Goal: Information Seeking & Learning: Check status

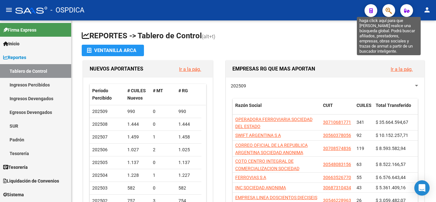
click at [386, 12] on icon "button" at bounding box center [388, 10] width 6 height 7
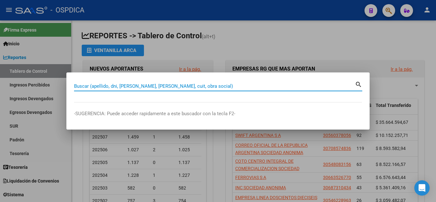
click at [215, 83] on input "Buscar (apellido, dni, [PERSON_NAME], [PERSON_NAME], cuit, obra social)" at bounding box center [214, 86] width 281 height 6
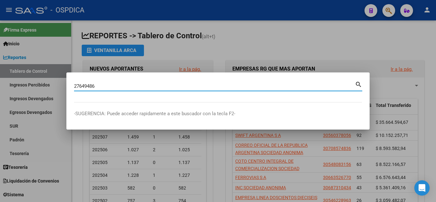
click at [359, 81] on mat-icon "search" at bounding box center [358, 84] width 7 height 8
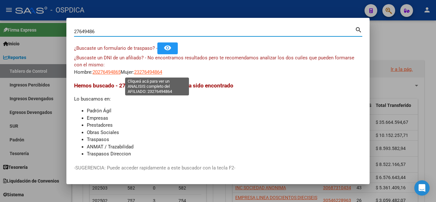
click at [162, 71] on span "23276494864" at bounding box center [148, 72] width 28 height 6
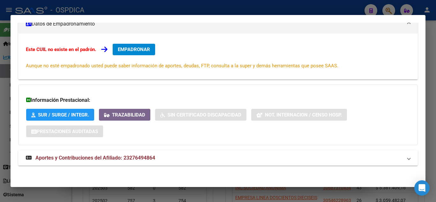
scroll to position [97, 0]
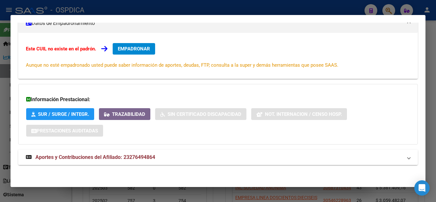
click at [85, 158] on span "Aportes y Contribuciones del Afiliado: 23276494864" at bounding box center [95, 157] width 120 height 6
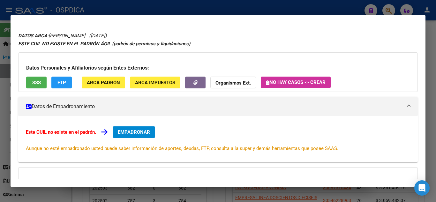
scroll to position [0, 0]
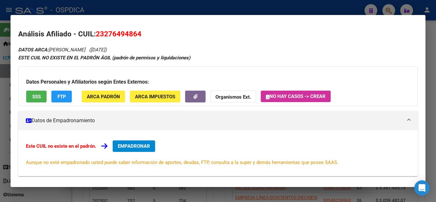
click at [38, 99] on span "SSS" at bounding box center [36, 97] width 9 height 6
click at [98, 94] on span "ARCA Padrón" at bounding box center [103, 97] width 33 height 6
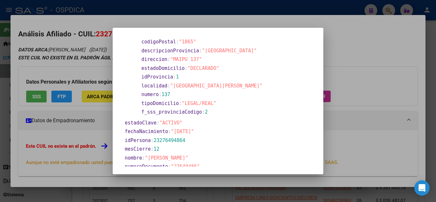
scroll to position [102, 0]
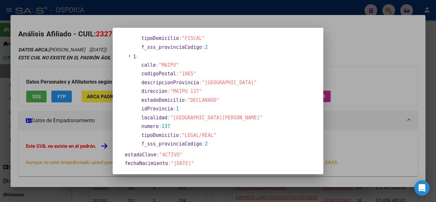
click at [358, 144] on div at bounding box center [218, 101] width 436 height 202
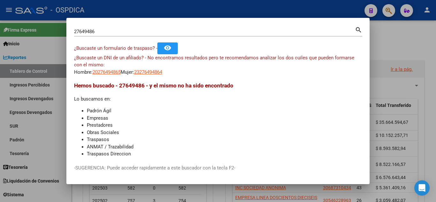
drag, startPoint x: 103, startPoint y: 27, endPoint x: 106, endPoint y: 30, distance: 4.3
click at [106, 30] on div "27649486 Buscar (apellido, dni, cuil, nro traspaso, cuit, obra social)" at bounding box center [214, 32] width 281 height 10
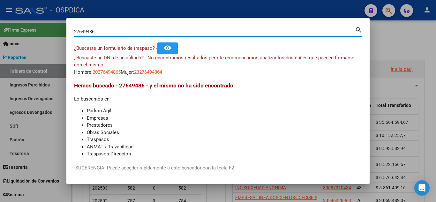
drag, startPoint x: 106, startPoint y: 32, endPoint x: 67, endPoint y: 40, distance: 39.7
click at [67, 40] on mat-dialog-content "27649486 Buscar (apellido, dni, cuil, nro traspaso, cuit, obra social) search ¿…" at bounding box center [217, 91] width 303 height 131
type input "26659291"
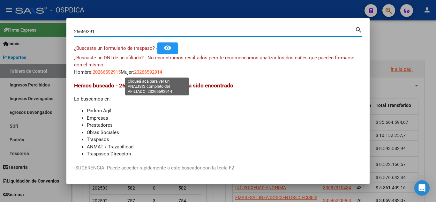
click at [156, 70] on span "23266592914" at bounding box center [148, 72] width 28 height 6
type textarea "23266592914"
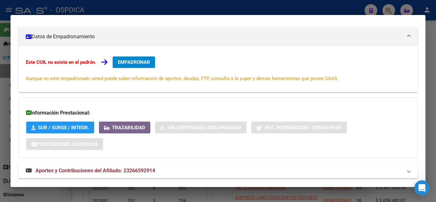
scroll to position [97, 0]
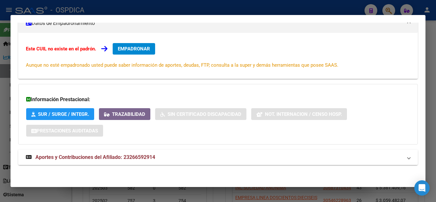
click at [106, 154] on strong "Aportes y Contribuciones del Afiliado: 23266592914" at bounding box center [90, 157] width 129 height 8
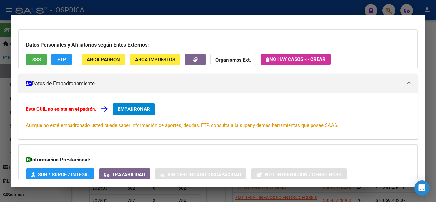
scroll to position [5, 0]
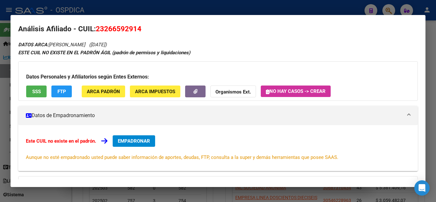
click at [35, 89] on span "SSS" at bounding box center [36, 92] width 9 height 6
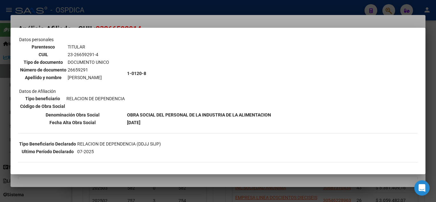
scroll to position [0, 0]
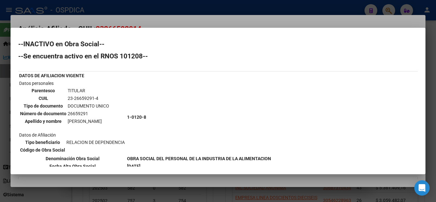
click at [297, 7] on div at bounding box center [218, 101] width 436 height 202
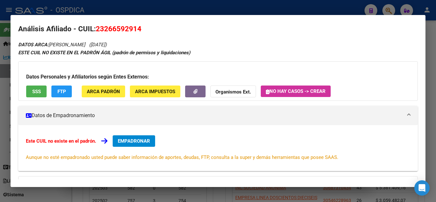
click at [112, 90] on span "ARCA Padrón" at bounding box center [103, 92] width 33 height 6
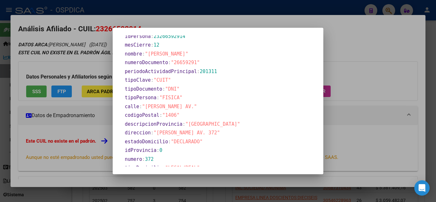
scroll to position [287, 0]
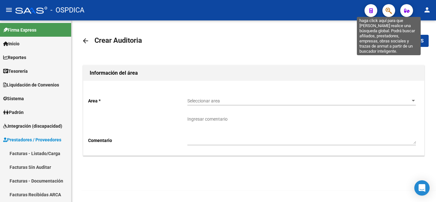
click at [390, 11] on icon "button" at bounding box center [388, 10] width 6 height 7
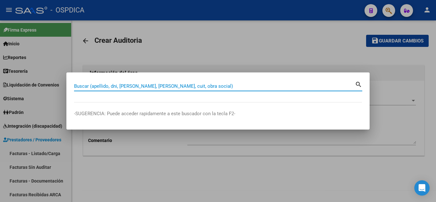
click at [218, 83] on input "Buscar (apellido, dni, [PERSON_NAME], [PERSON_NAME], cuit, obra social)" at bounding box center [214, 86] width 281 height 6
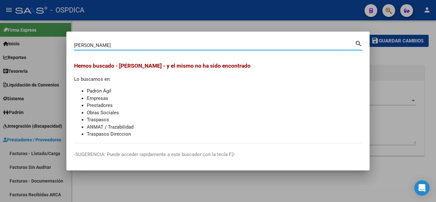
click at [81, 45] on input "[PERSON_NAME]" at bounding box center [214, 45] width 281 height 6
type input "[PERSON_NAME]"
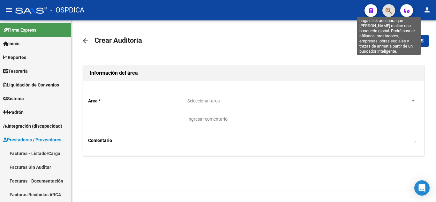
click at [391, 11] on icon "button" at bounding box center [388, 10] width 6 height 7
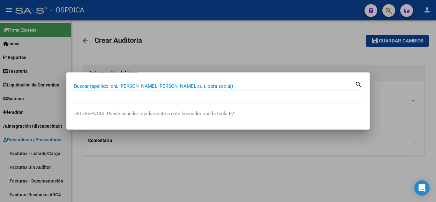
click at [188, 87] on input "Buscar (apellido, dni, cuil, nro traspaso, cuit, obra social)" at bounding box center [214, 86] width 281 height 6
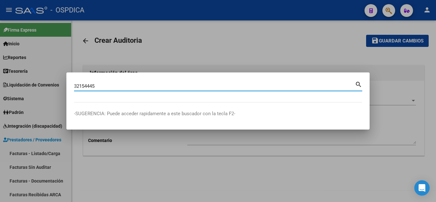
type input "32154445"
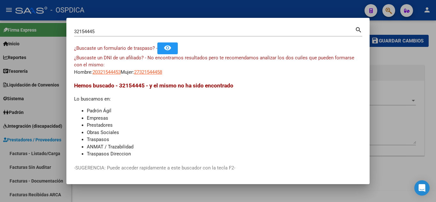
click at [113, 75] on app-link-go-to "20321544453" at bounding box center [106, 72] width 28 height 7
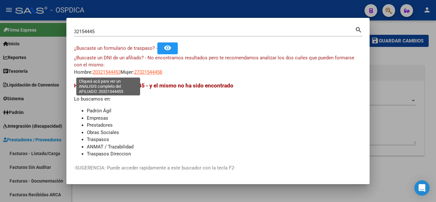
click at [114, 71] on span "20321544453" at bounding box center [106, 72] width 28 height 6
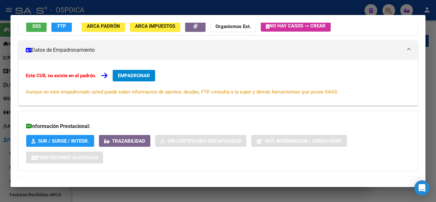
scroll to position [97, 0]
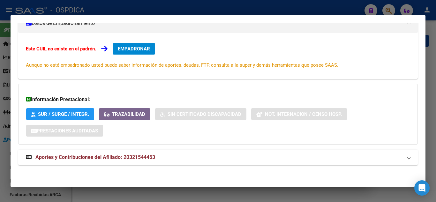
click at [121, 156] on span "Aportes y Contribuciones del Afiliado: 20321544453" at bounding box center [95, 157] width 120 height 6
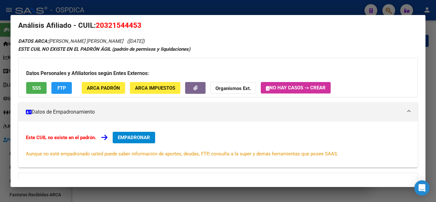
scroll to position [5, 0]
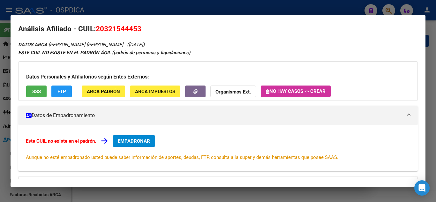
click at [36, 91] on span "SSS" at bounding box center [36, 92] width 9 height 6
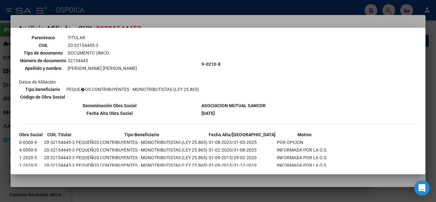
scroll to position [0, 0]
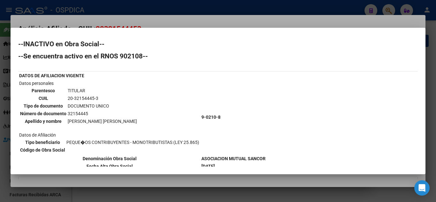
click at [267, 23] on div at bounding box center [218, 101] width 436 height 202
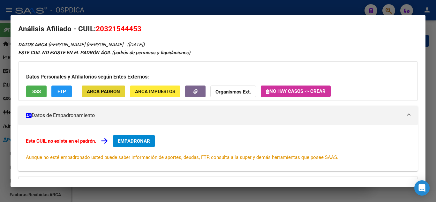
click at [106, 92] on span "ARCA Padrón" at bounding box center [103, 92] width 33 height 6
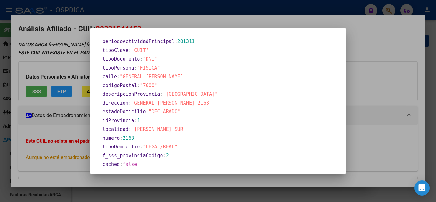
scroll to position [295, 0]
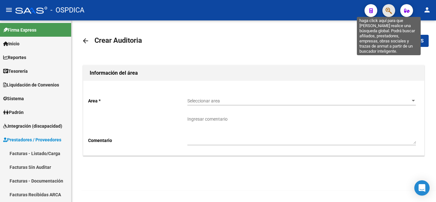
click at [387, 11] on icon "button" at bounding box center [388, 10] width 6 height 7
